Goal: Task Accomplishment & Management: Manage account settings

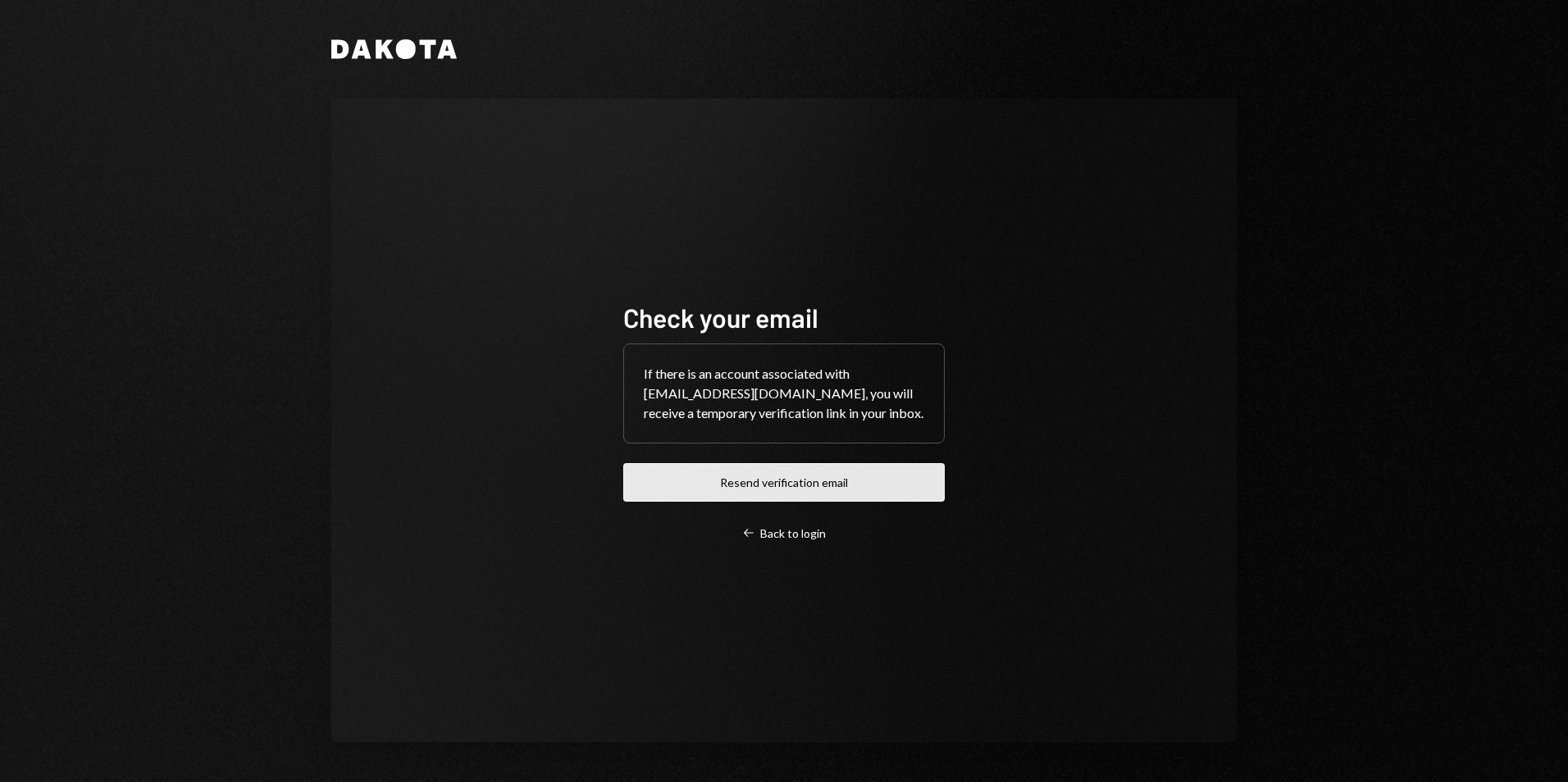
click at [790, 499] on button "Resend verification email" at bounding box center [784, 482] width 321 height 39
click at [754, 270] on div "Check your email If there is an account associated with desterhuysen@leeward.ky…" at bounding box center [784, 421] width 360 height 372
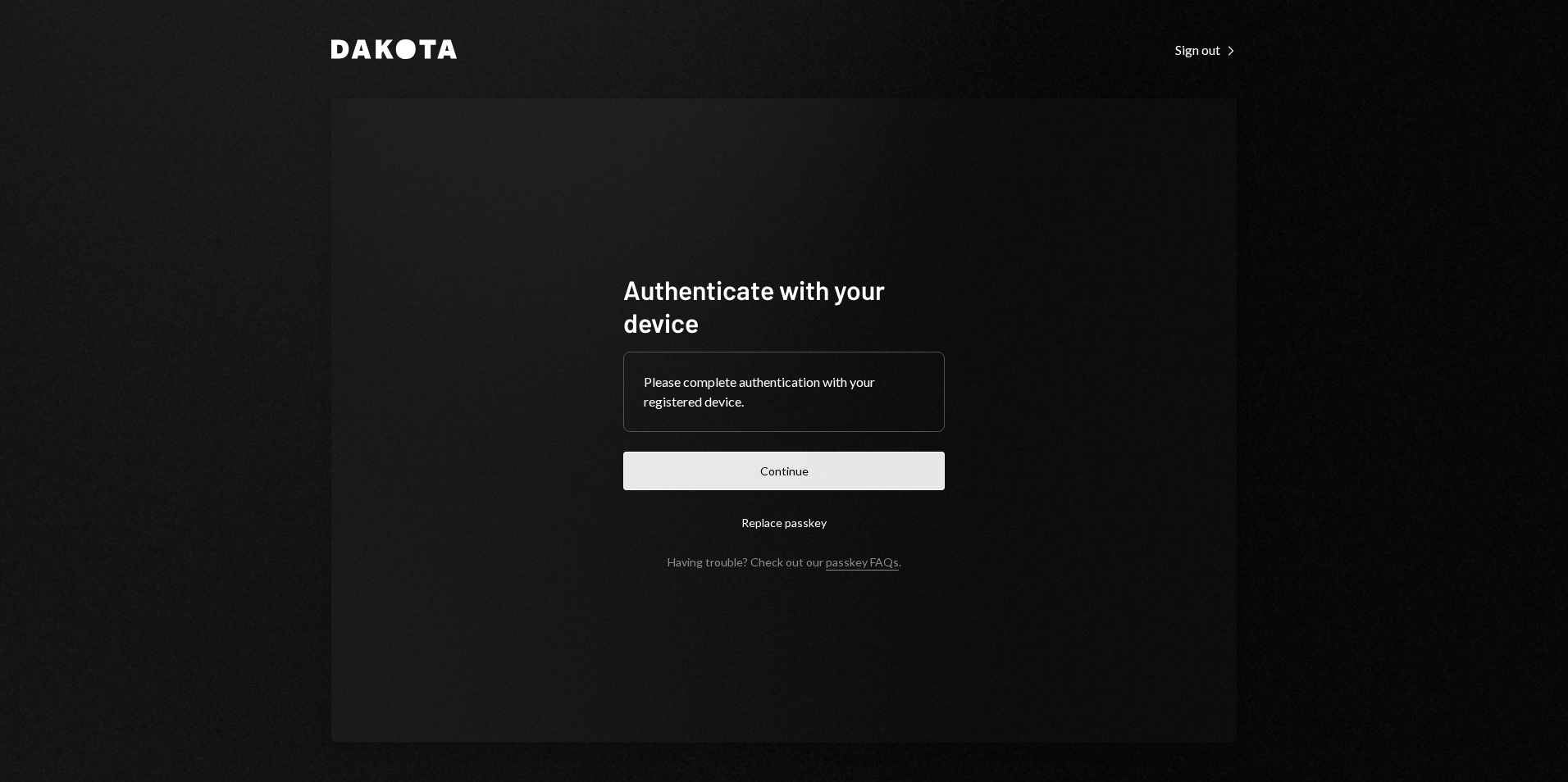
click at [787, 481] on button "Continue" at bounding box center [784, 470] width 321 height 39
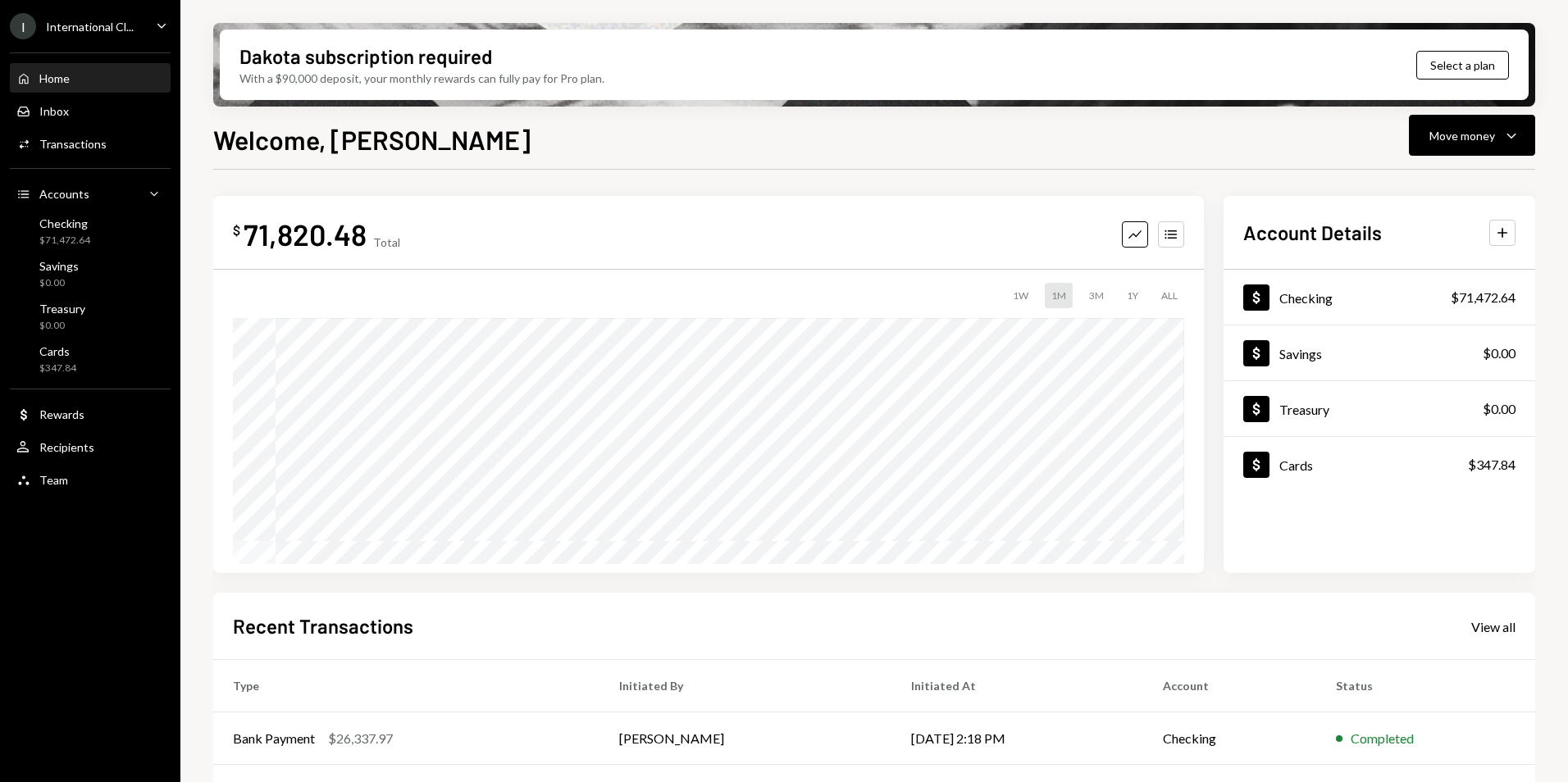
click at [116, 31] on div "International Cl..." at bounding box center [89, 27] width 88 height 14
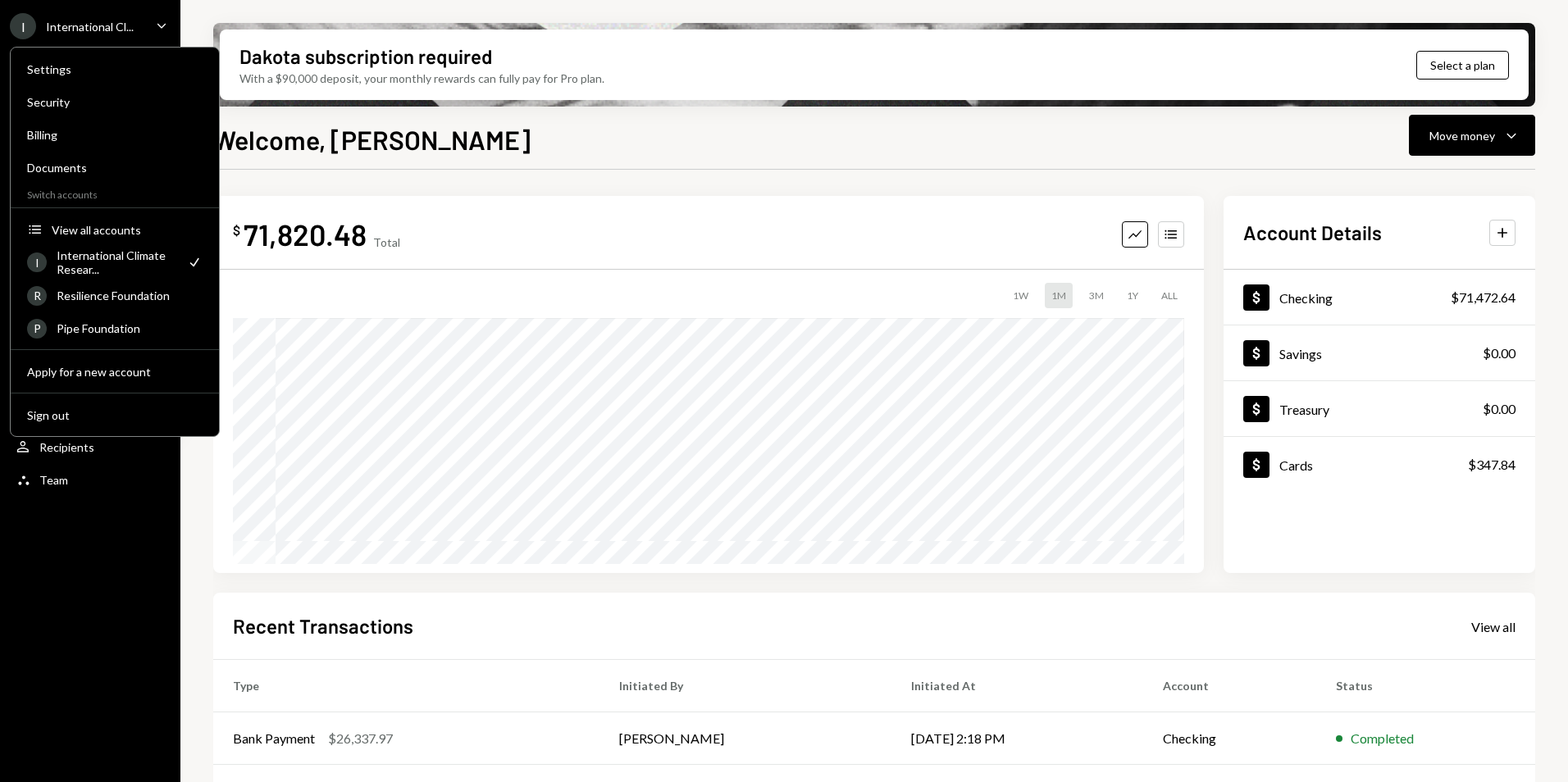
click at [566, 166] on div "Welcome, [PERSON_NAME] Move money Caret Down $ 71,820.48 Total Graph Accounts 1…" at bounding box center [874, 499] width 1322 height 760
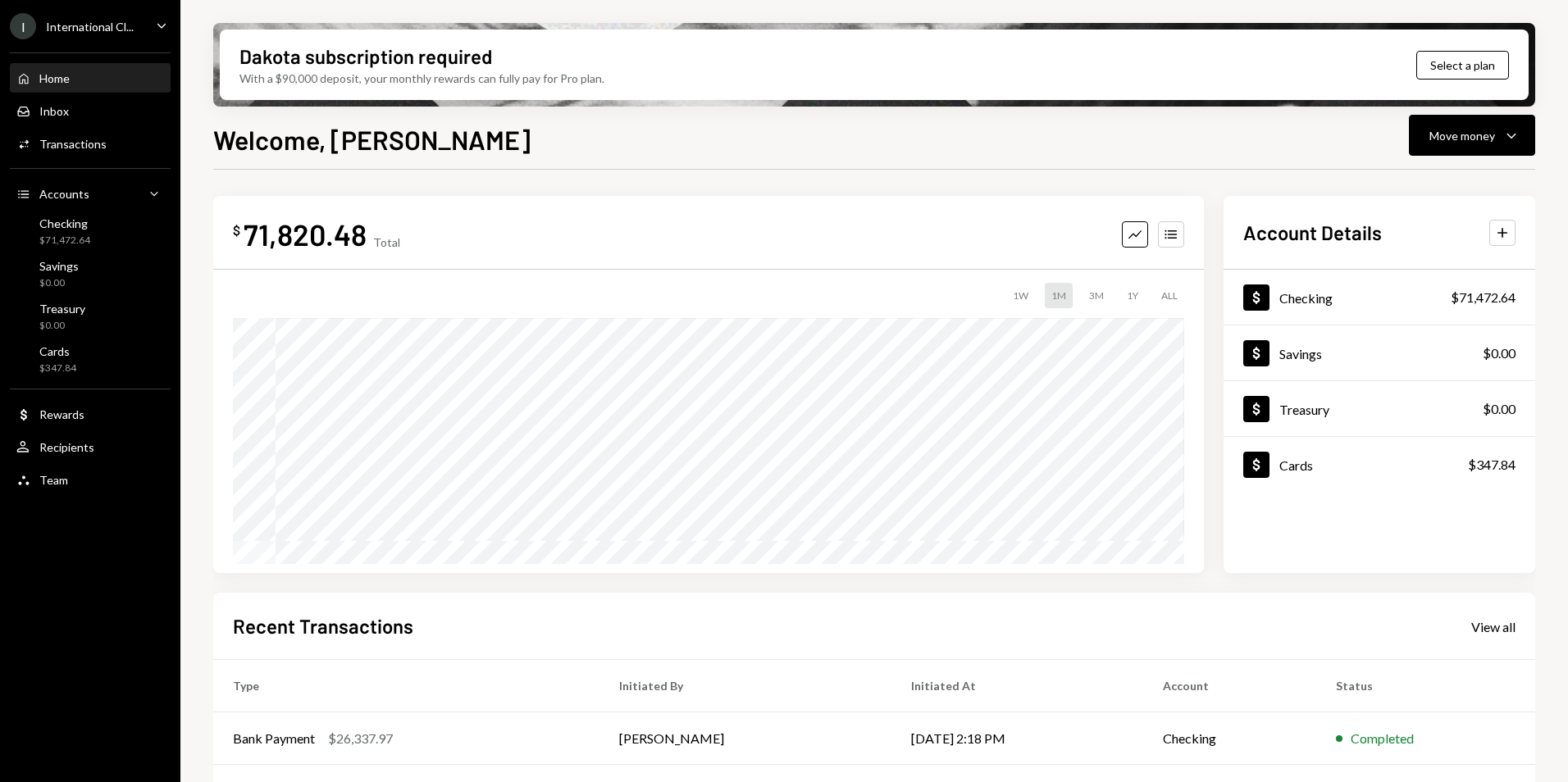
click at [124, 33] on div "International Cl..." at bounding box center [89, 27] width 88 height 14
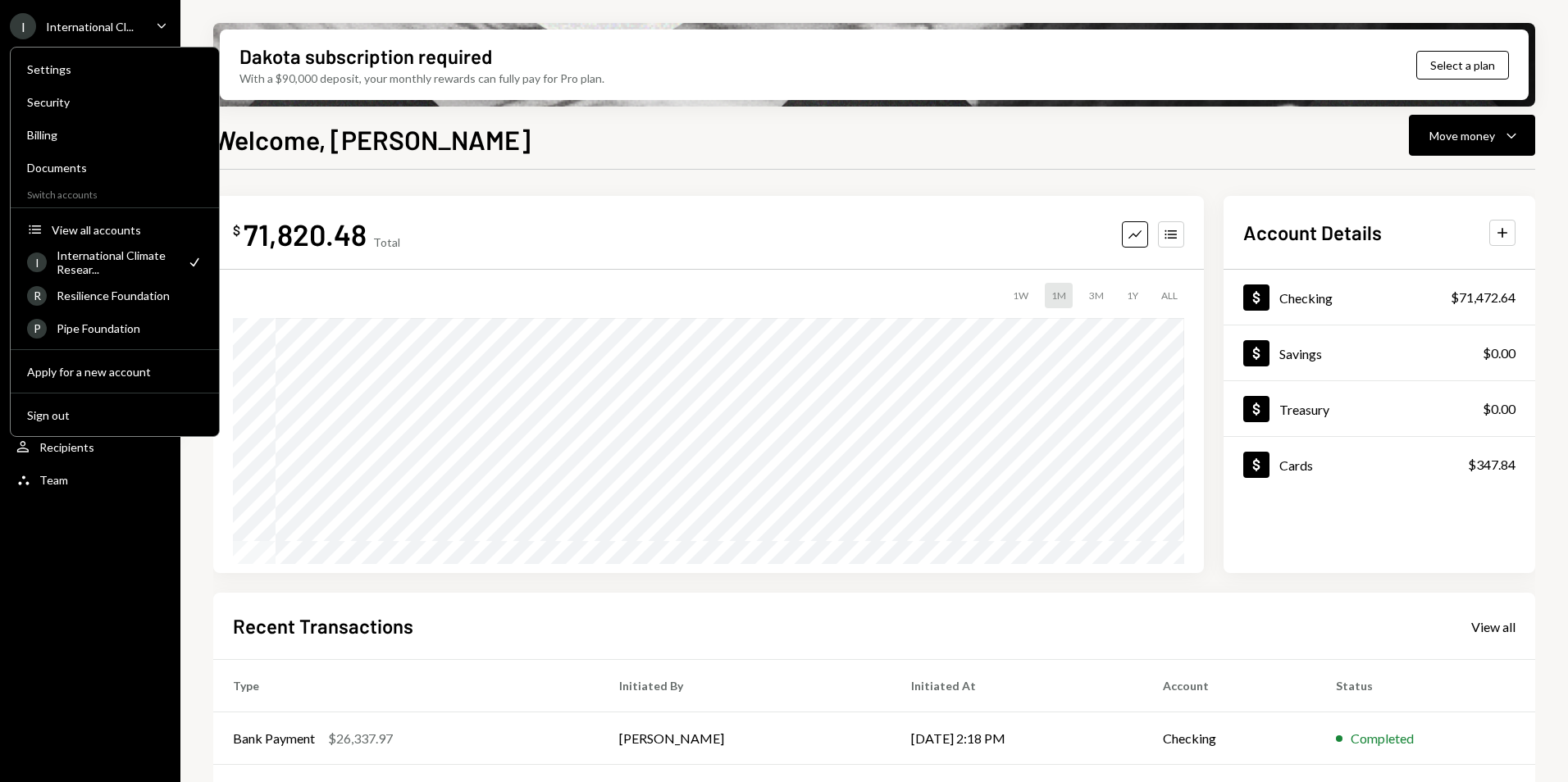
click at [91, 263] on div "International Climate Resear..." at bounding box center [116, 262] width 119 height 27
click at [540, 132] on div "Welcome, [PERSON_NAME] Move money Caret Down" at bounding box center [874, 137] width 1322 height 36
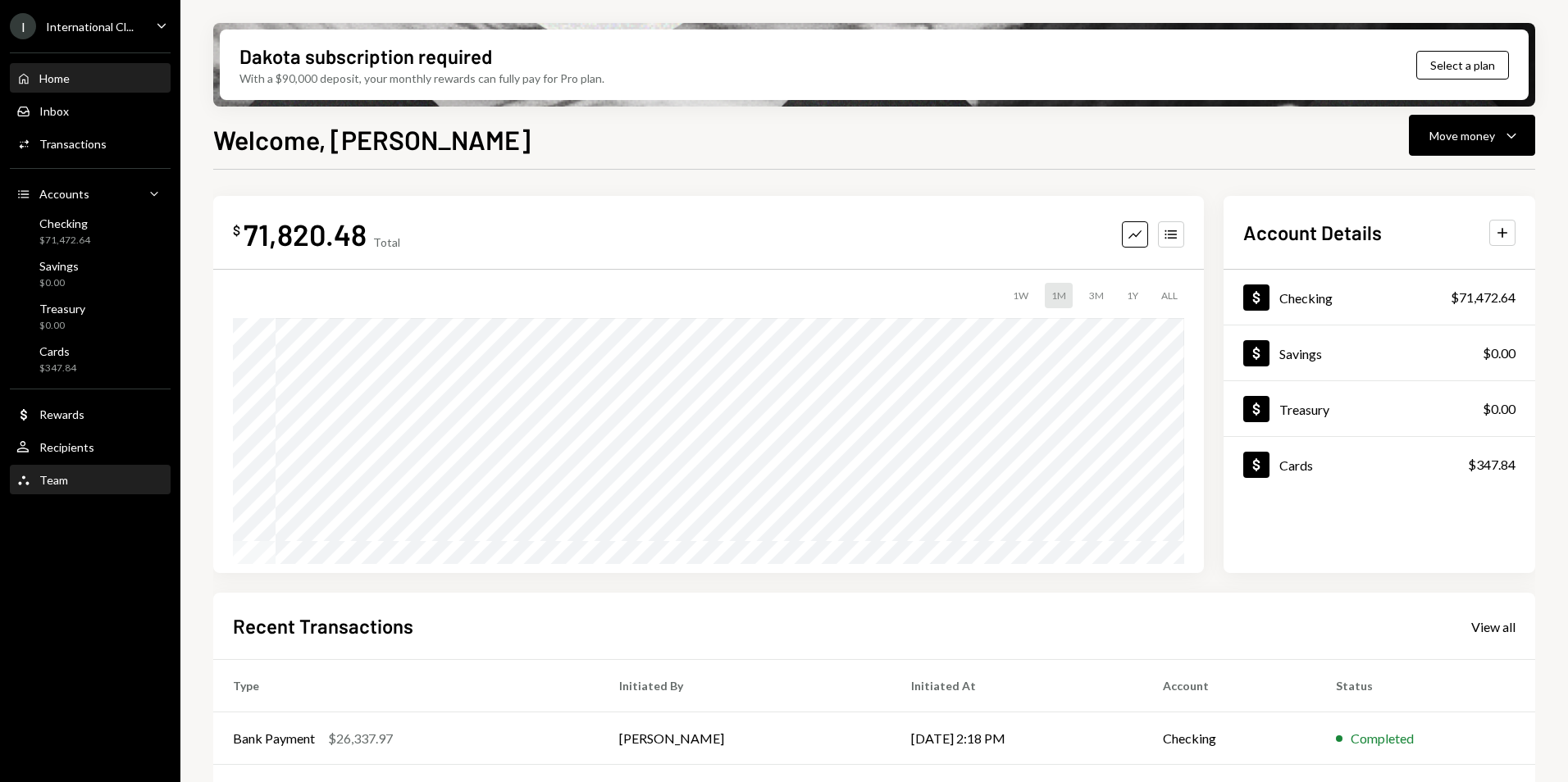
click at [85, 476] on div "Team Team" at bounding box center [90, 480] width 148 height 15
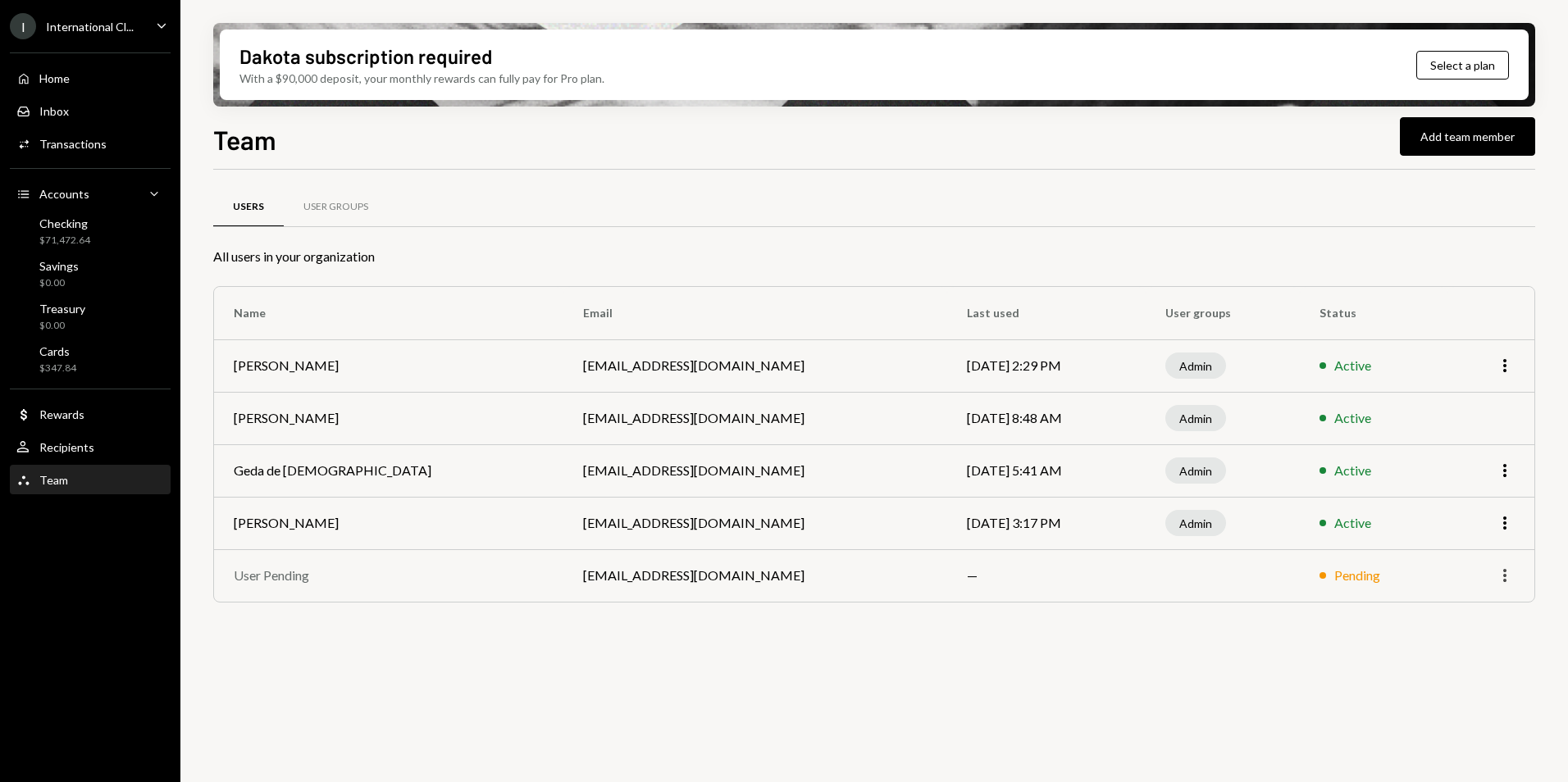
click at [1504, 579] on icon "More" at bounding box center [1504, 575] width 20 height 20
drag, startPoint x: 1129, startPoint y: 688, endPoint x: 1110, endPoint y: 688, distance: 19.0
click at [1129, 687] on div "Users User Groups All users in your organization Name Email Last used User grou…" at bounding box center [874, 486] width 1322 height 632
click at [320, 207] on div "User Groups" at bounding box center [335, 207] width 64 height 14
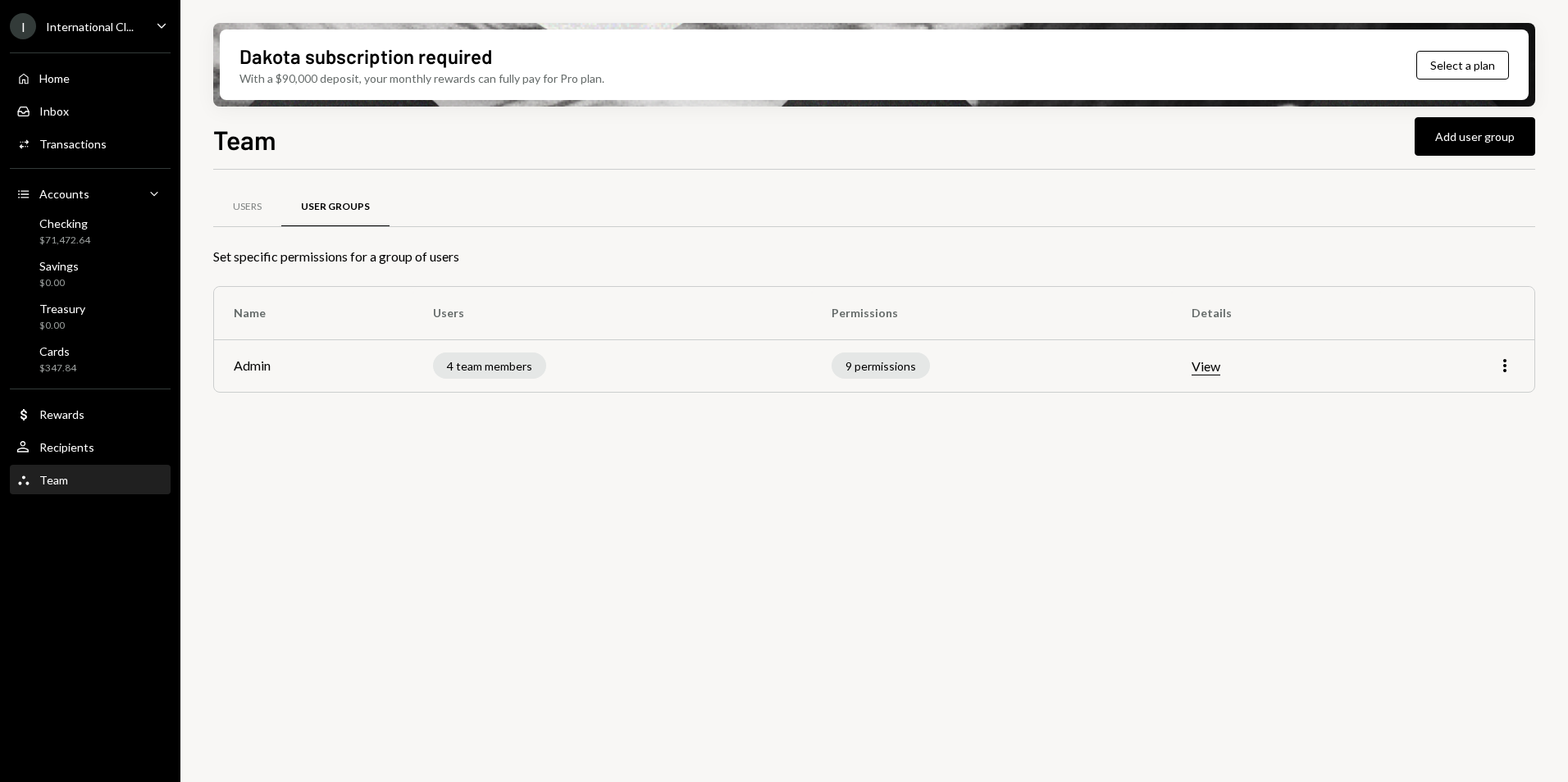
click at [1220, 370] on button "View" at bounding box center [1205, 367] width 28 height 17
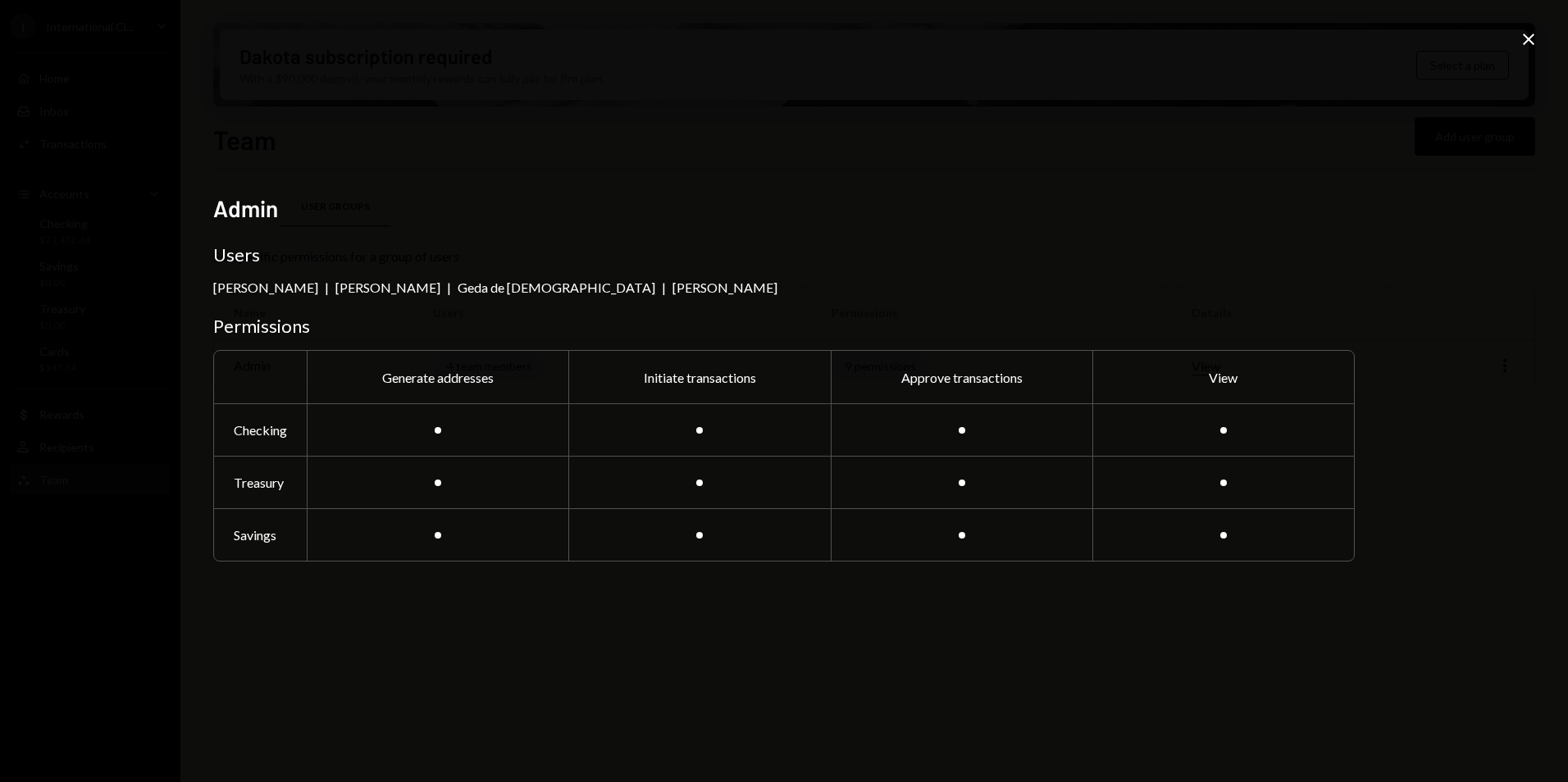
click at [1534, 42] on icon "Close" at bounding box center [1528, 39] width 20 height 20
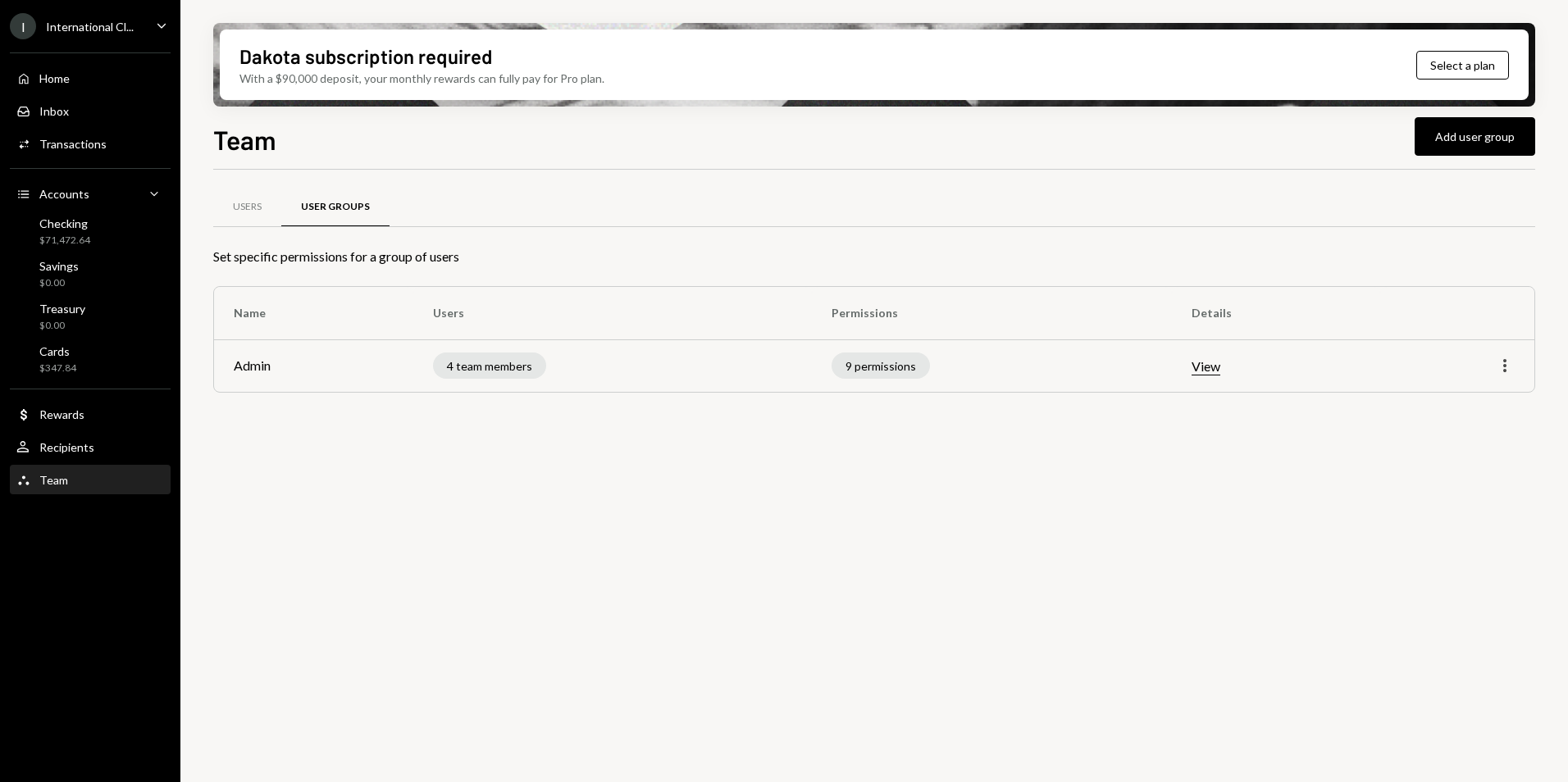
click at [1499, 363] on icon "More" at bounding box center [1504, 366] width 20 height 20
click at [917, 526] on div "Users User Groups Set specific permissions for a group of users Name Users Perm…" at bounding box center [874, 486] width 1322 height 632
click at [1505, 364] on icon "More" at bounding box center [1504, 366] width 20 height 20
click at [1452, 409] on div "Edit" at bounding box center [1467, 400] width 82 height 28
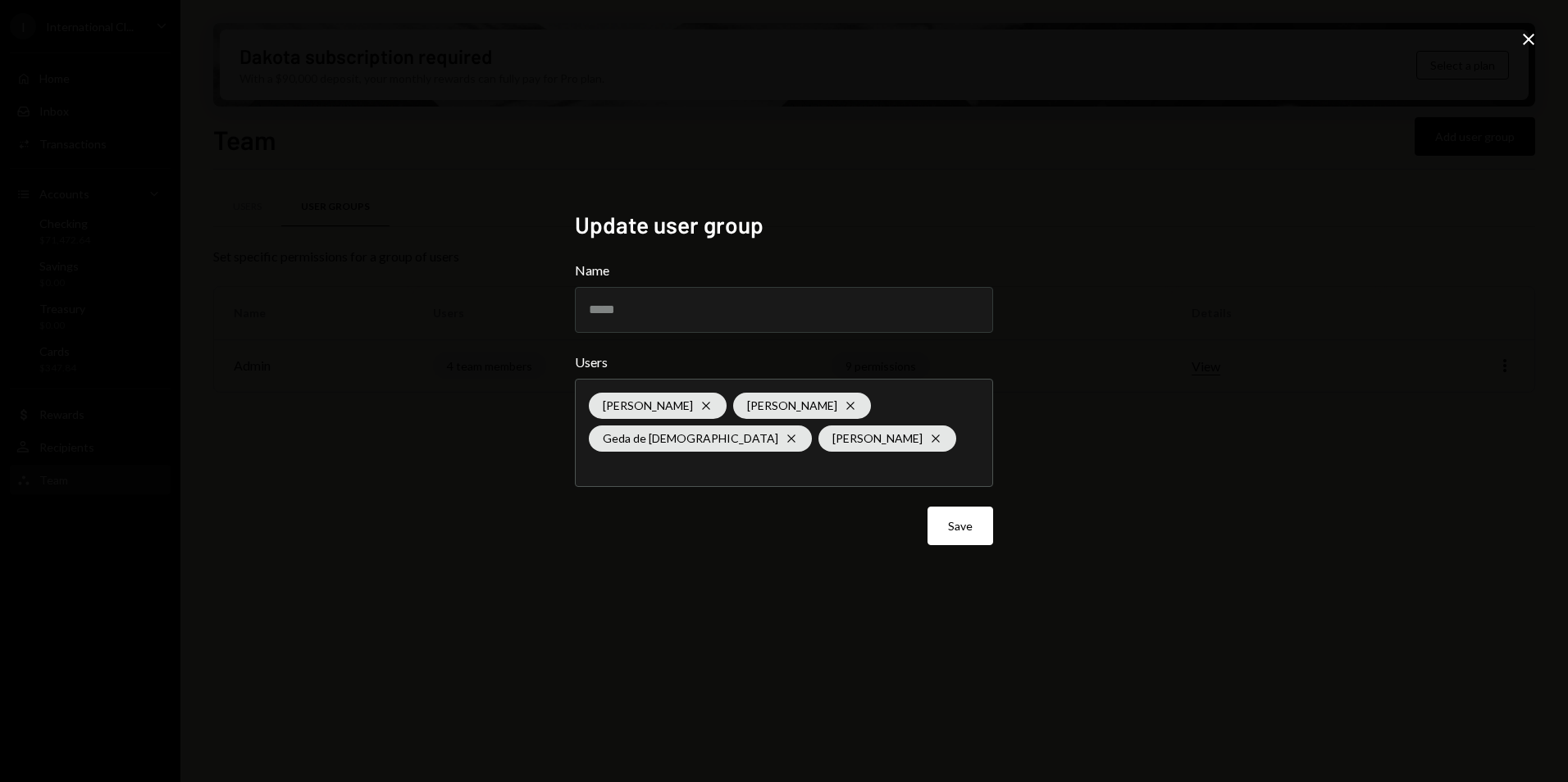
click at [1525, 39] on icon "Close" at bounding box center [1528, 39] width 20 height 20
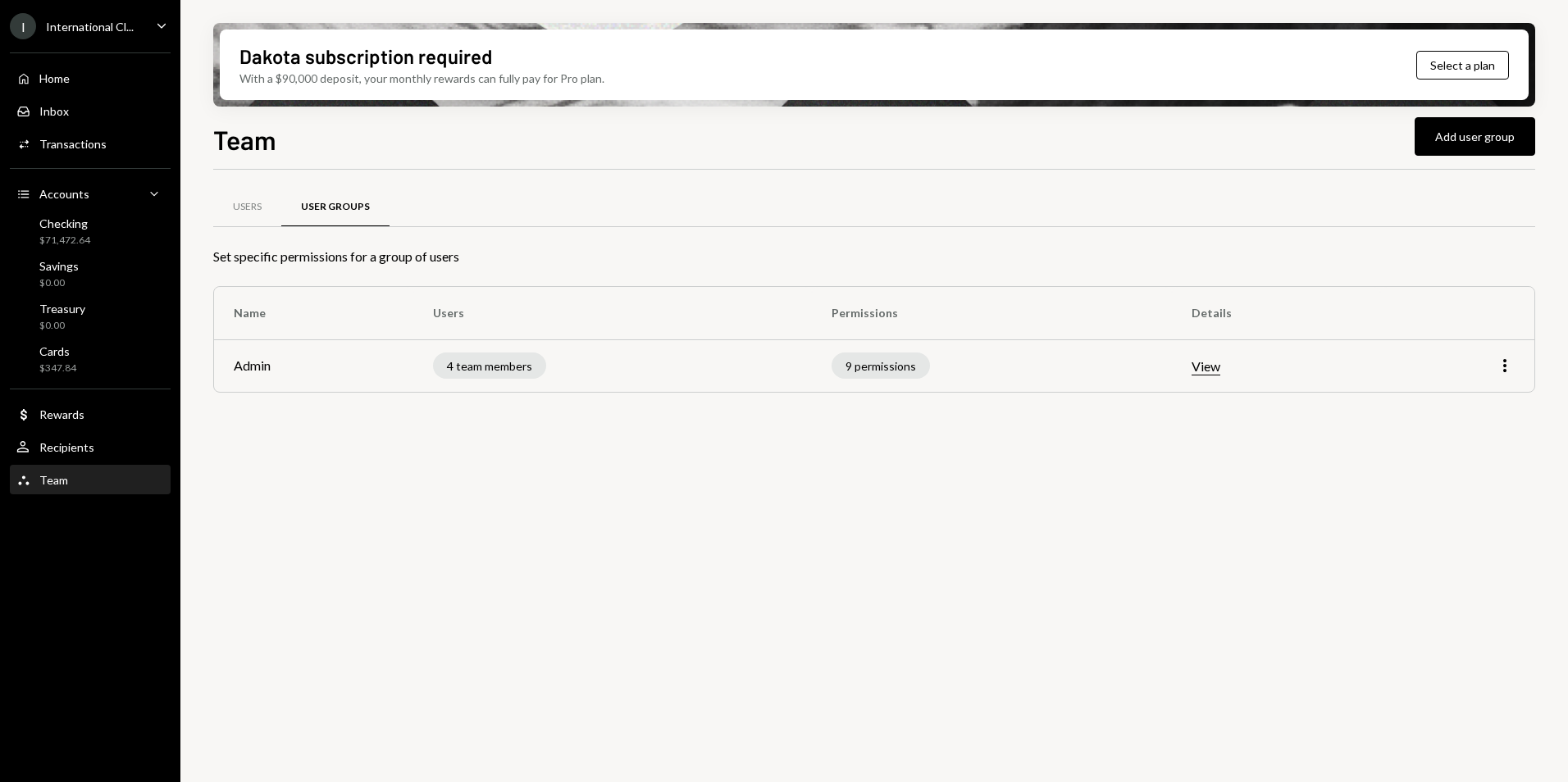
click at [739, 501] on div "Users User Groups Set specific permissions for a group of users Name Users Perm…" at bounding box center [874, 486] width 1322 height 632
click at [237, 205] on div "Users" at bounding box center [246, 207] width 28 height 14
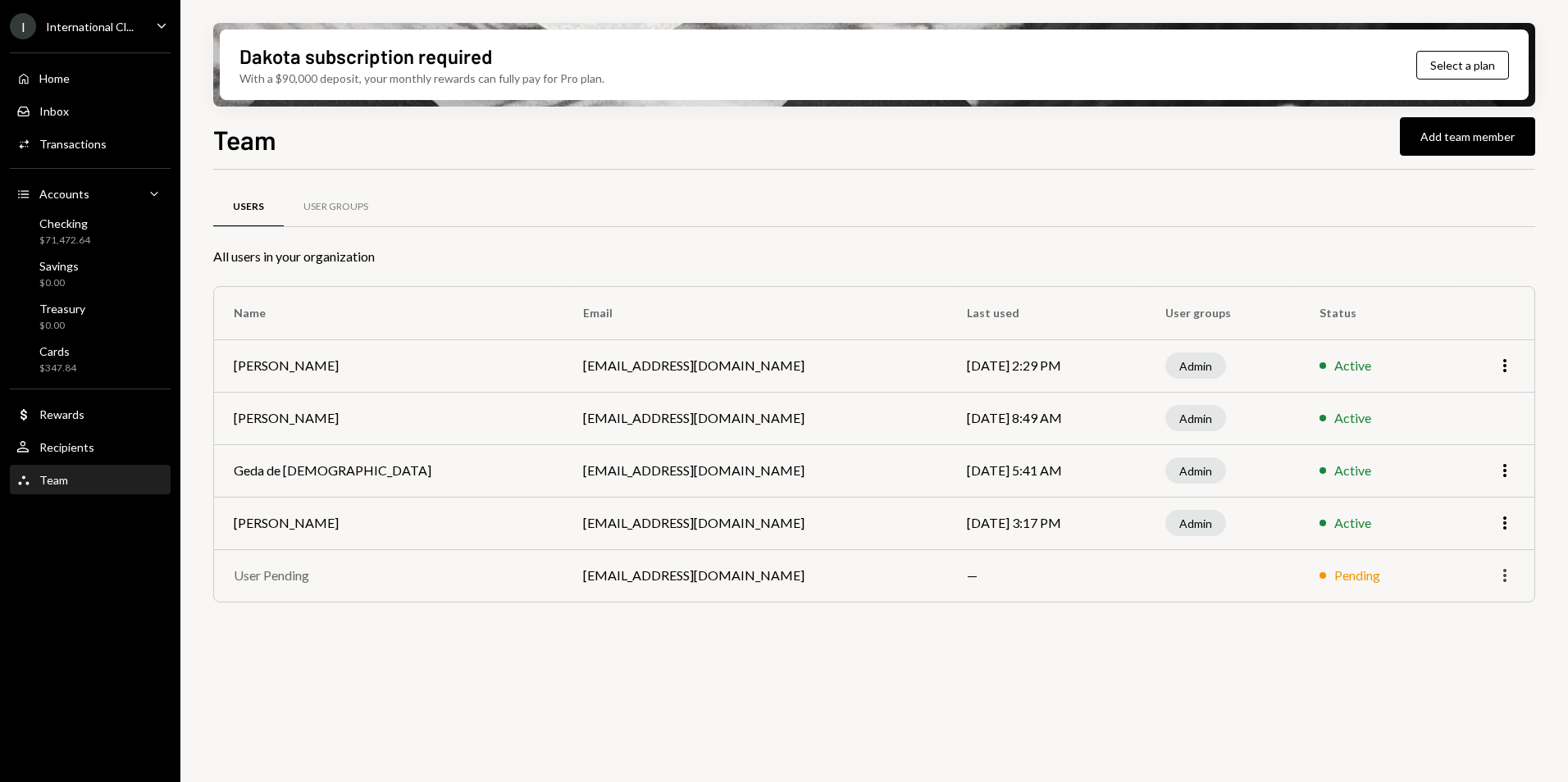
click at [1510, 572] on icon "More" at bounding box center [1504, 575] width 20 height 20
click at [614, 210] on div "Users User Groups" at bounding box center [874, 207] width 1322 height 42
click at [514, 679] on div "Users User Groups All users in your organization Name Email Last used User grou…" at bounding box center [874, 486] width 1322 height 632
